Goal: Information Seeking & Learning: Understand process/instructions

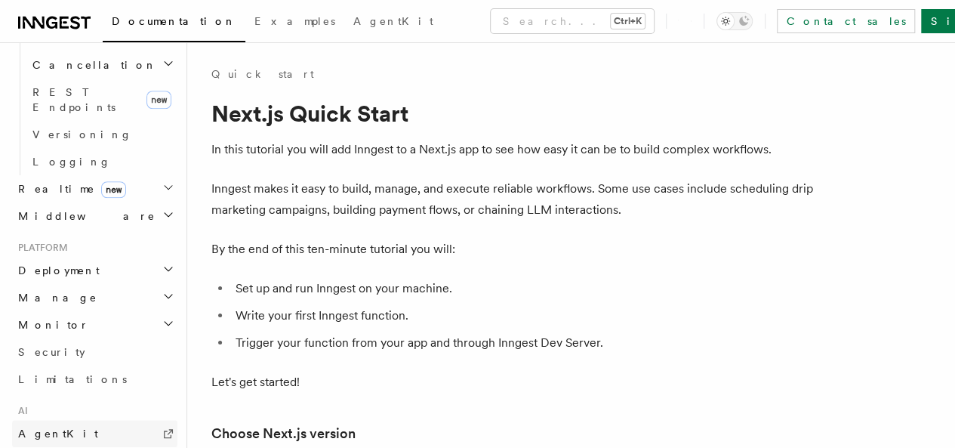
scroll to position [629, 0]
click at [76, 419] on link "AgentKit" at bounding box center [94, 432] width 165 height 27
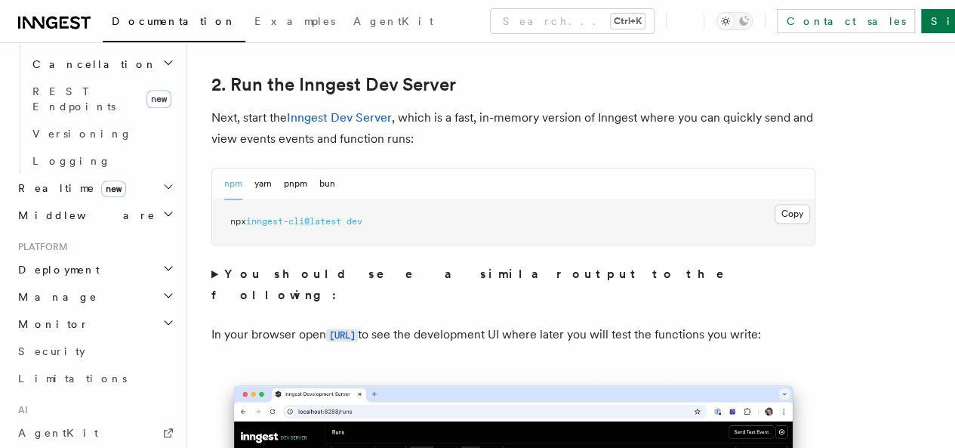
scroll to position [1042, 0]
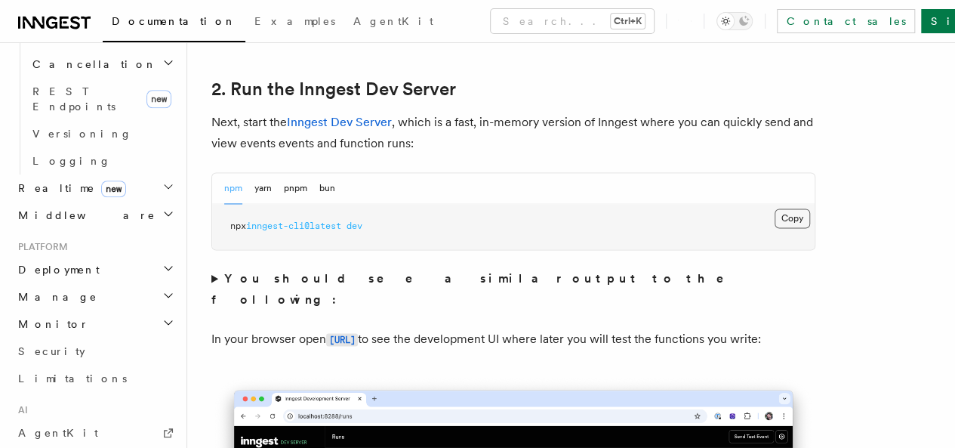
click at [775, 228] on button "Copy Copied" at bounding box center [792, 218] width 35 height 20
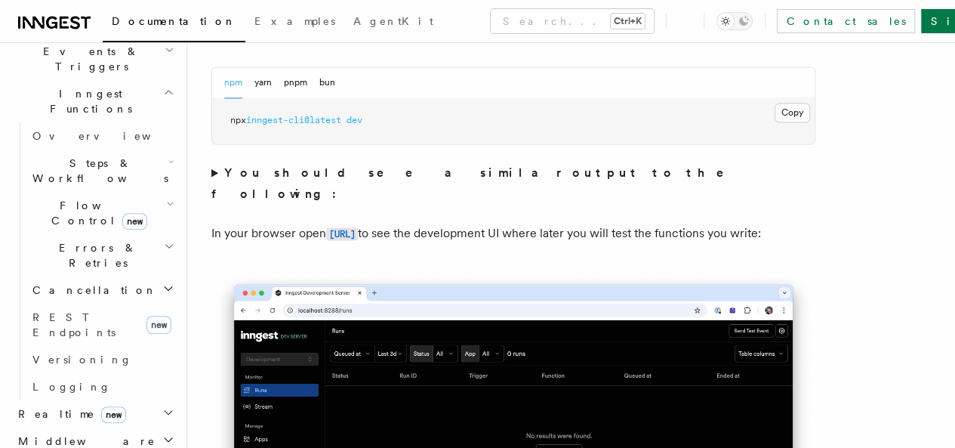
scroll to position [402, 0]
click at [118, 156] on span "Steps & Workflows" at bounding box center [97, 171] width 142 height 30
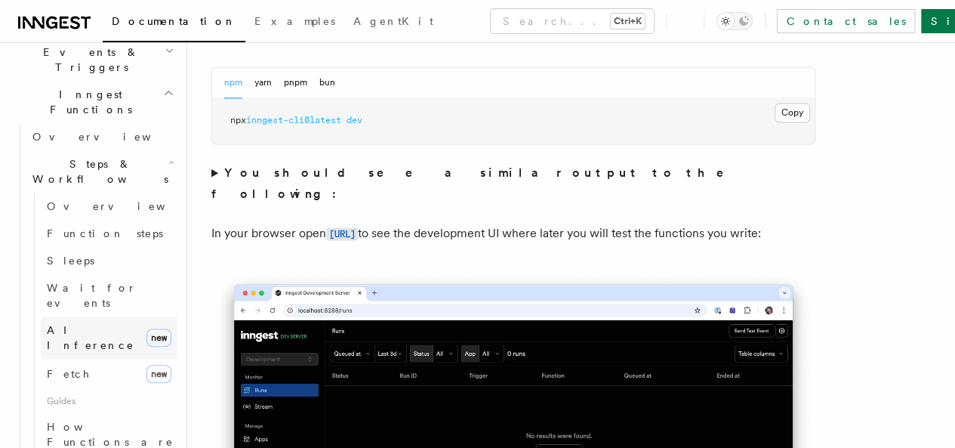
click at [67, 324] on span "AI Inference" at bounding box center [91, 337] width 88 height 27
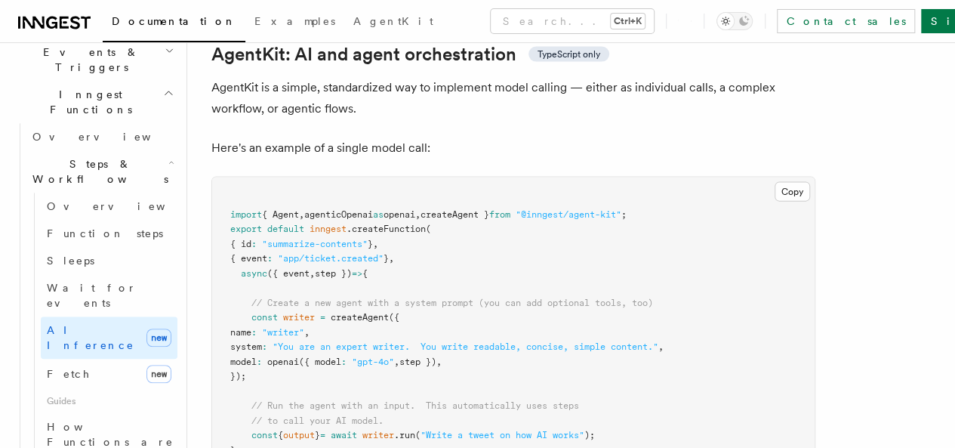
scroll to position [4470, 0]
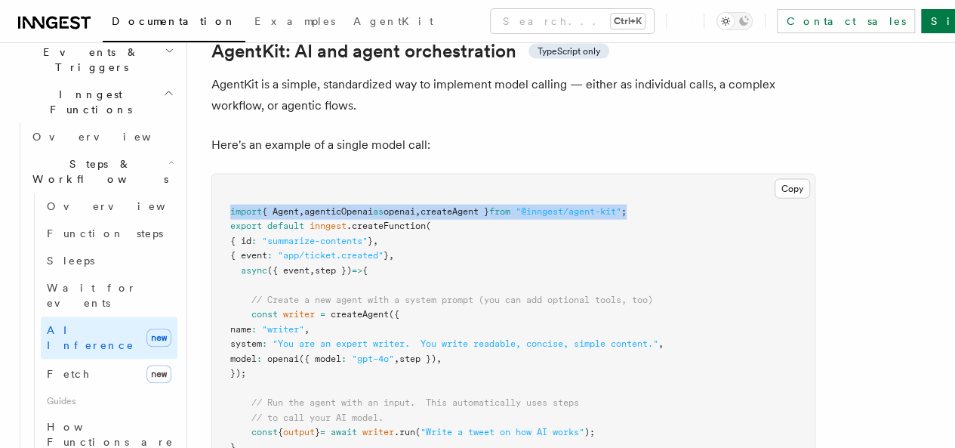
drag, startPoint x: 674, startPoint y: 279, endPoint x: 227, endPoint y: 275, distance: 447.1
click at [227, 275] on pre "import { Agent , agenticOpenai as openai , createAgent } from "@inngest/agent-k…" at bounding box center [513, 336] width 603 height 325
copy span "import { Agent , agenticOpenai as openai , createAgent } from "@inngest/agent-k…"
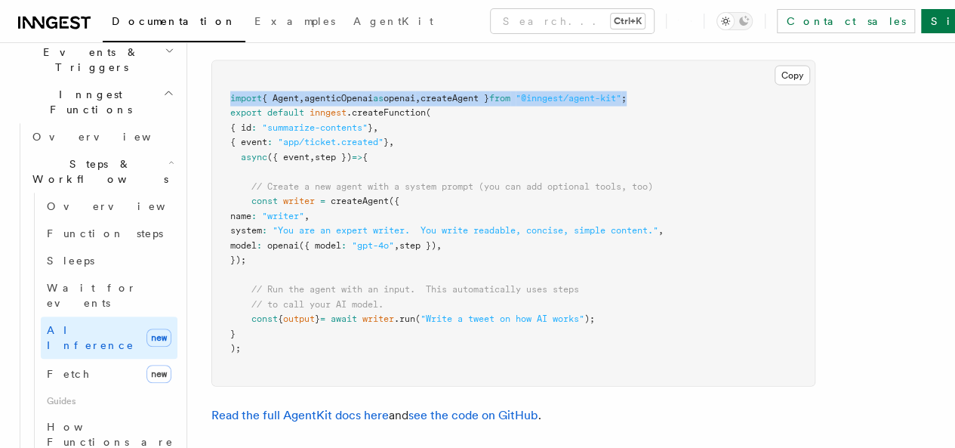
scroll to position [4586, 0]
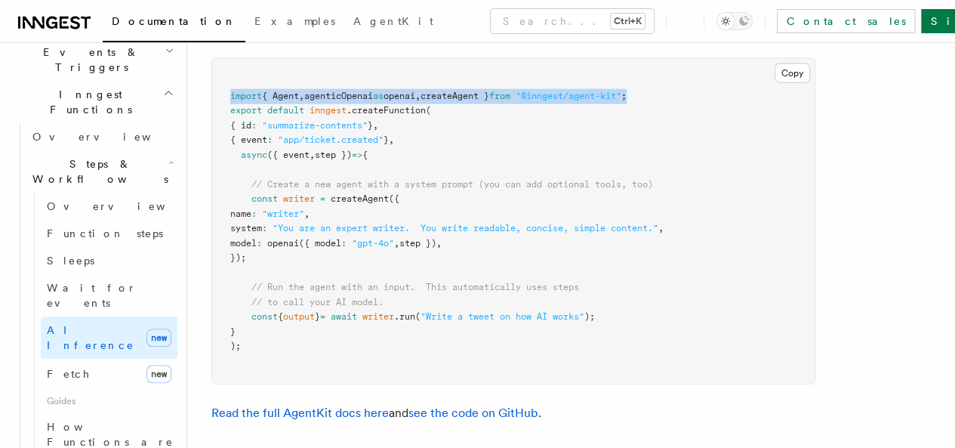
drag, startPoint x: 269, startPoint y: 325, endPoint x: 245, endPoint y: 256, distance: 72.6
click at [245, 256] on pre "import { Agent , agenticOpenai as openai , createAgent } from "@inngest/agent-k…" at bounding box center [513, 221] width 603 height 325
copy code "// Create a new agent with a system prompt (you can add optional tools, too) co…"
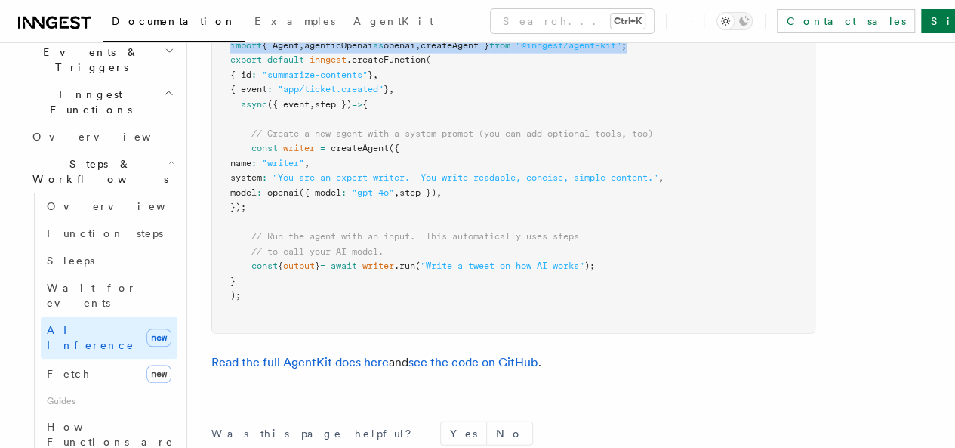
scroll to position [4621, 0]
